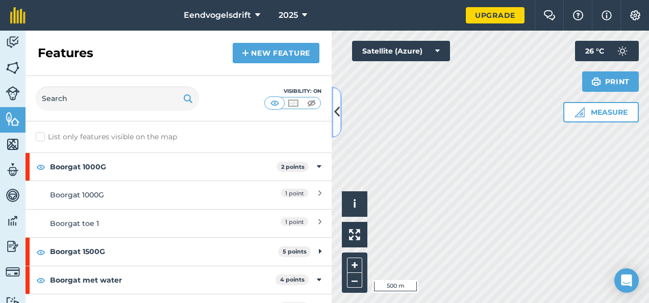
click at [335, 103] on button at bounding box center [337, 112] width 10 height 51
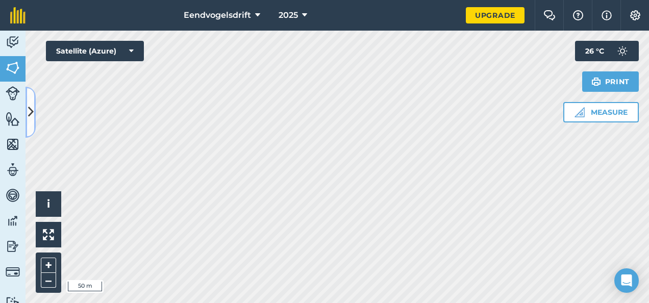
click at [30, 110] on icon at bounding box center [31, 112] width 6 height 18
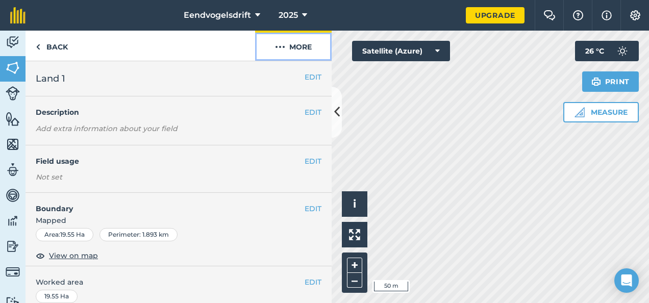
click at [308, 46] on button "More" at bounding box center [293, 46] width 77 height 30
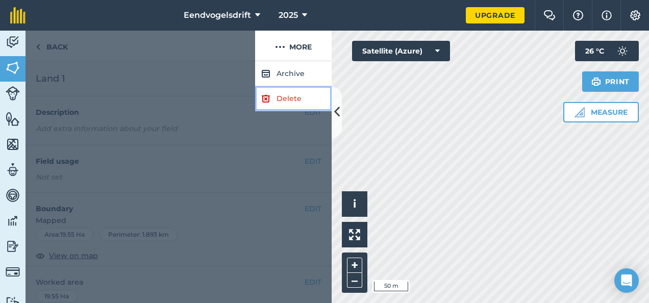
click at [294, 93] on link "Delete" at bounding box center [293, 98] width 77 height 25
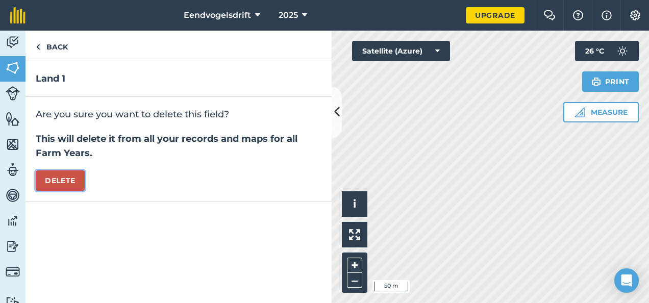
click at [59, 178] on button "Delete" at bounding box center [60, 180] width 49 height 20
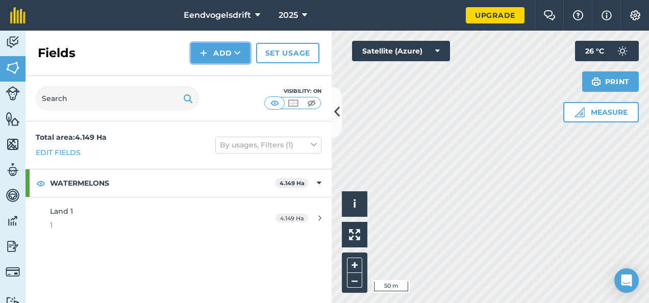
click at [240, 45] on button "Add" at bounding box center [220, 53] width 59 height 20
click at [235, 75] on link "Draw" at bounding box center [220, 76] width 56 height 22
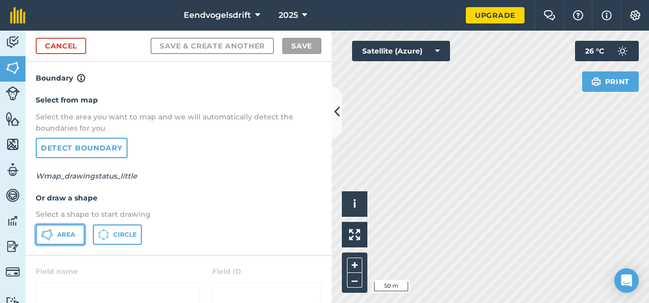
click at [69, 232] on span "Area" at bounding box center [66, 235] width 18 height 8
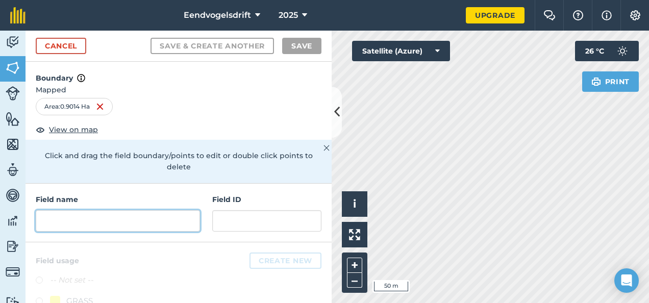
click at [108, 218] on input "text" at bounding box center [118, 220] width 164 height 21
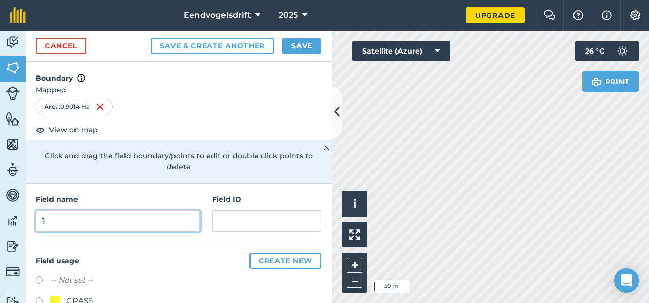
type input "1"
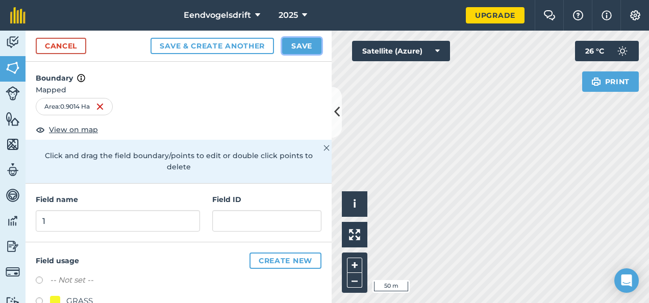
click at [298, 48] on button "Save" at bounding box center [301, 46] width 39 height 16
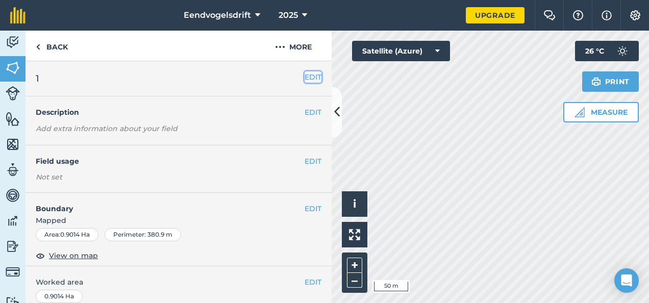
click at [305, 73] on button "EDIT" at bounding box center [313, 76] width 17 height 11
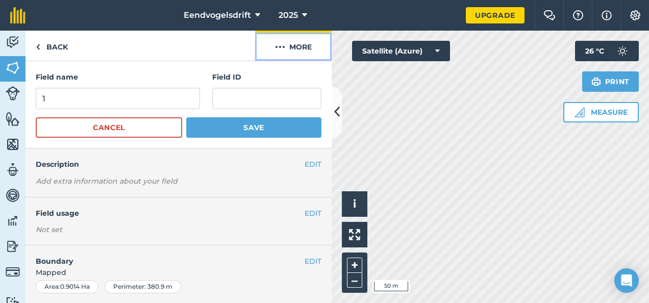
click at [296, 41] on button "More" at bounding box center [293, 46] width 77 height 30
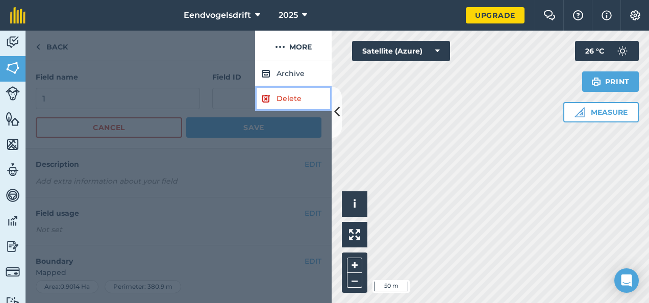
click at [283, 105] on link "Delete" at bounding box center [293, 98] width 77 height 25
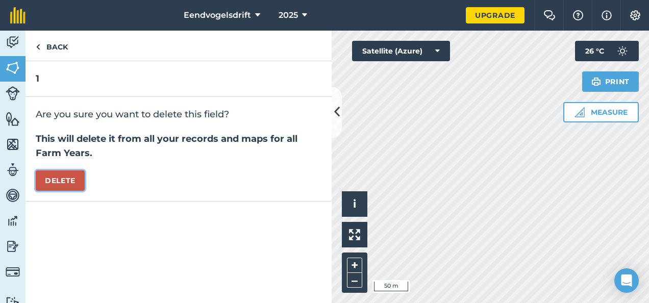
click at [69, 181] on button "Delete" at bounding box center [60, 180] width 49 height 20
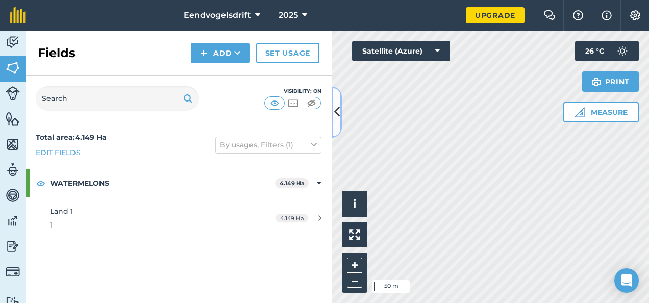
click at [338, 111] on icon at bounding box center [337, 112] width 6 height 18
